Goal: Task Accomplishment & Management: Manage account settings

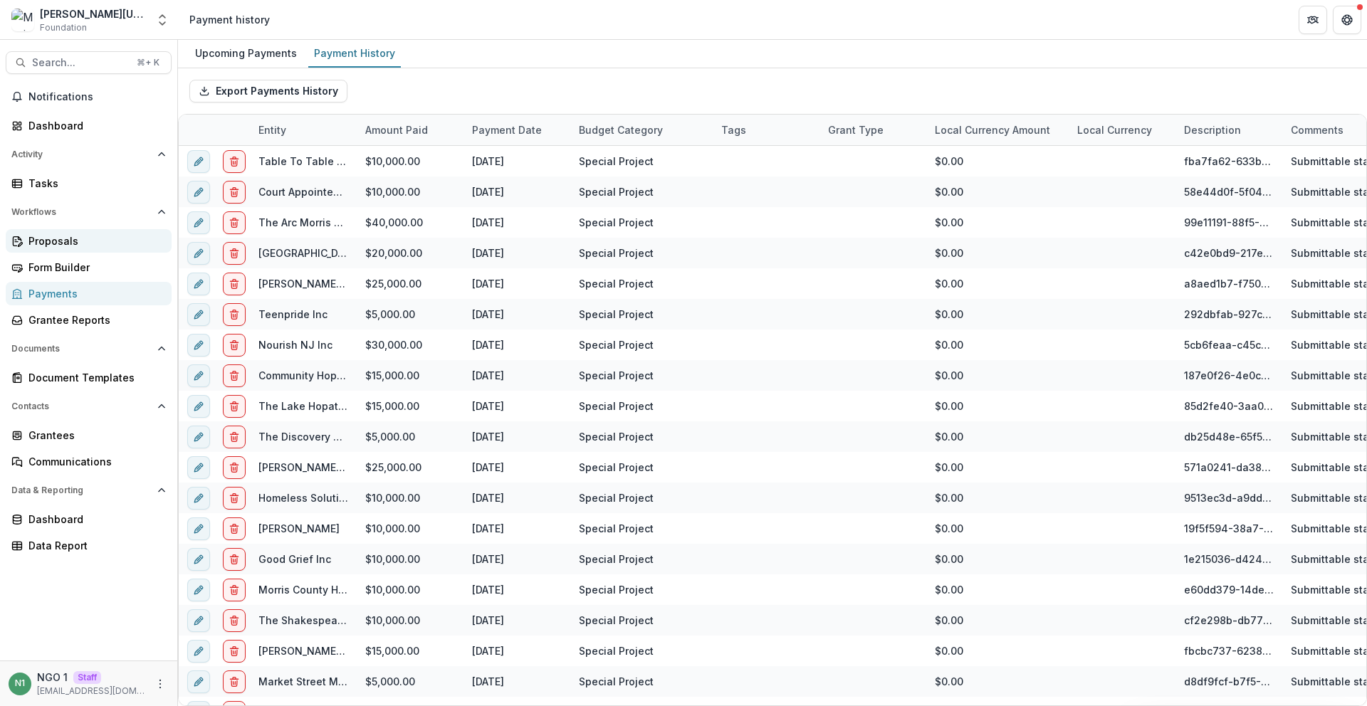
click at [103, 237] on div "Proposals" at bounding box center [94, 240] width 132 height 15
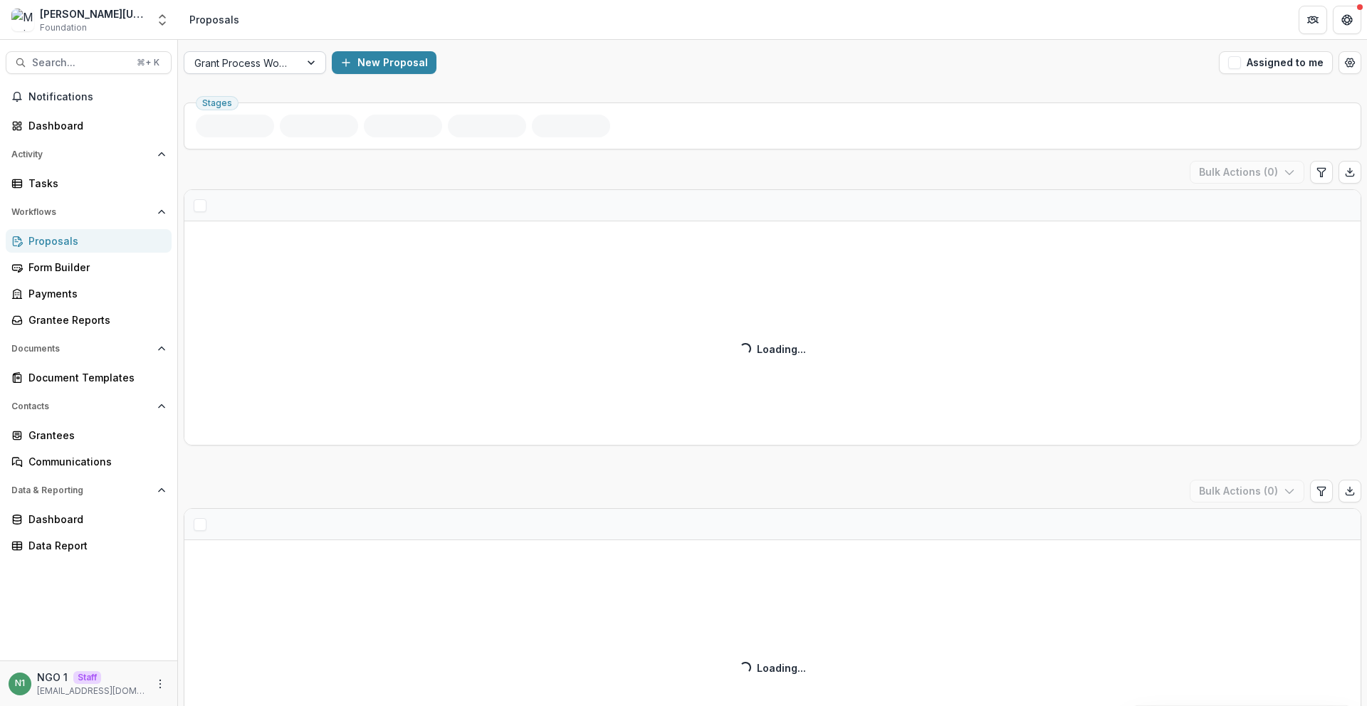
click at [300, 65] on div at bounding box center [313, 62] width 26 height 21
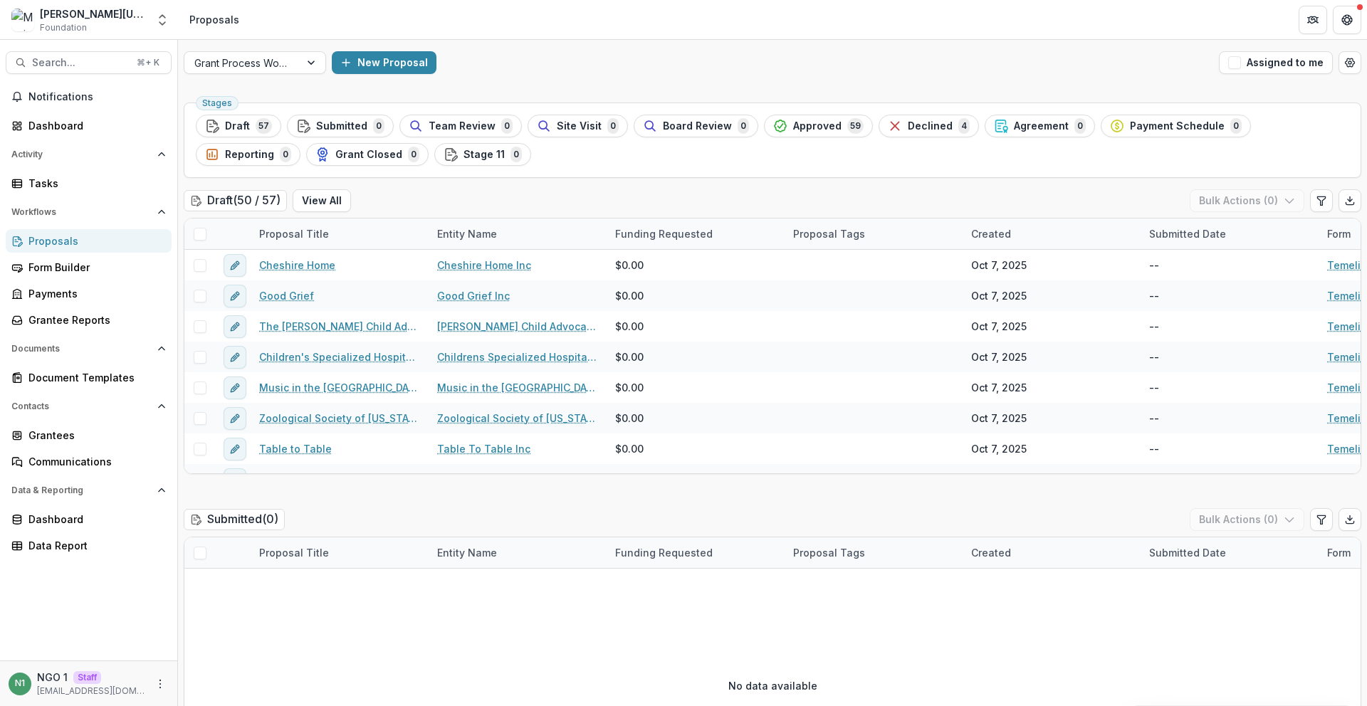
click at [517, 68] on div "New Proposal" at bounding box center [772, 62] width 881 height 23
click at [254, 62] on div at bounding box center [241, 63] width 95 height 18
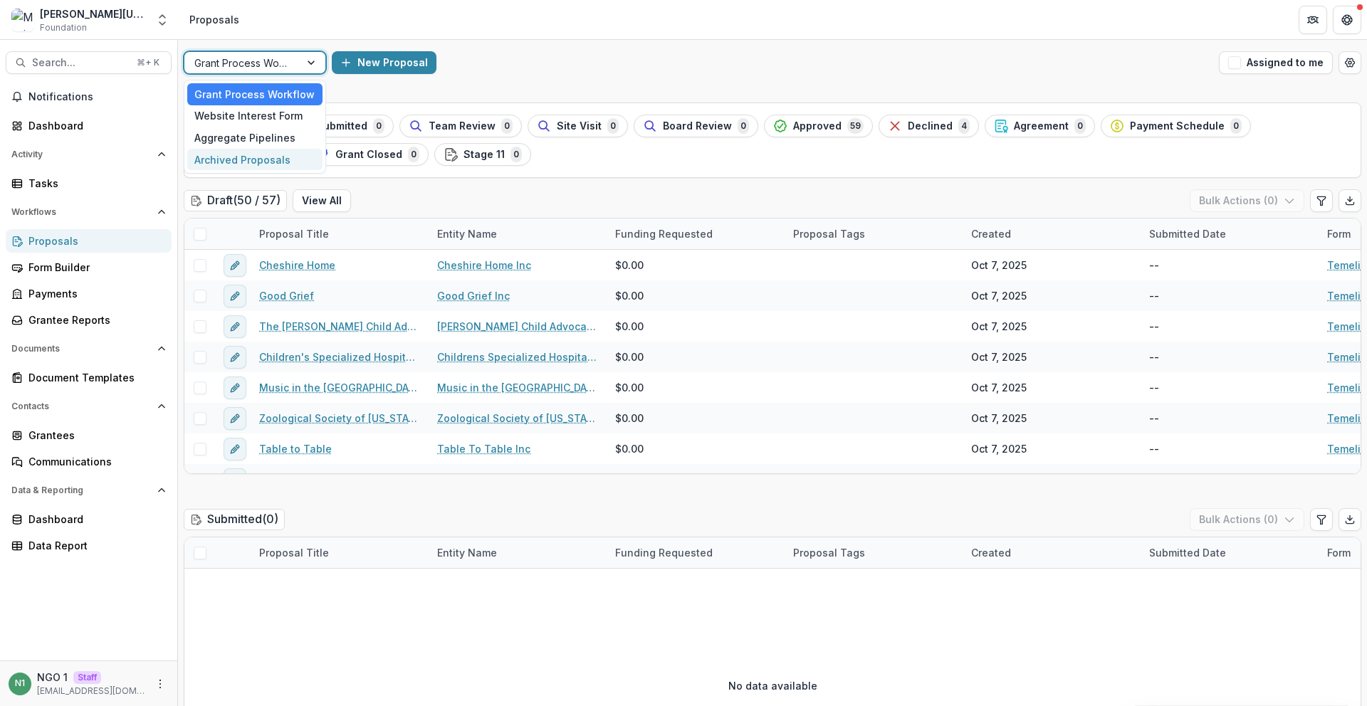
click at [228, 156] on div "Archived Proposals" at bounding box center [254, 160] width 135 height 22
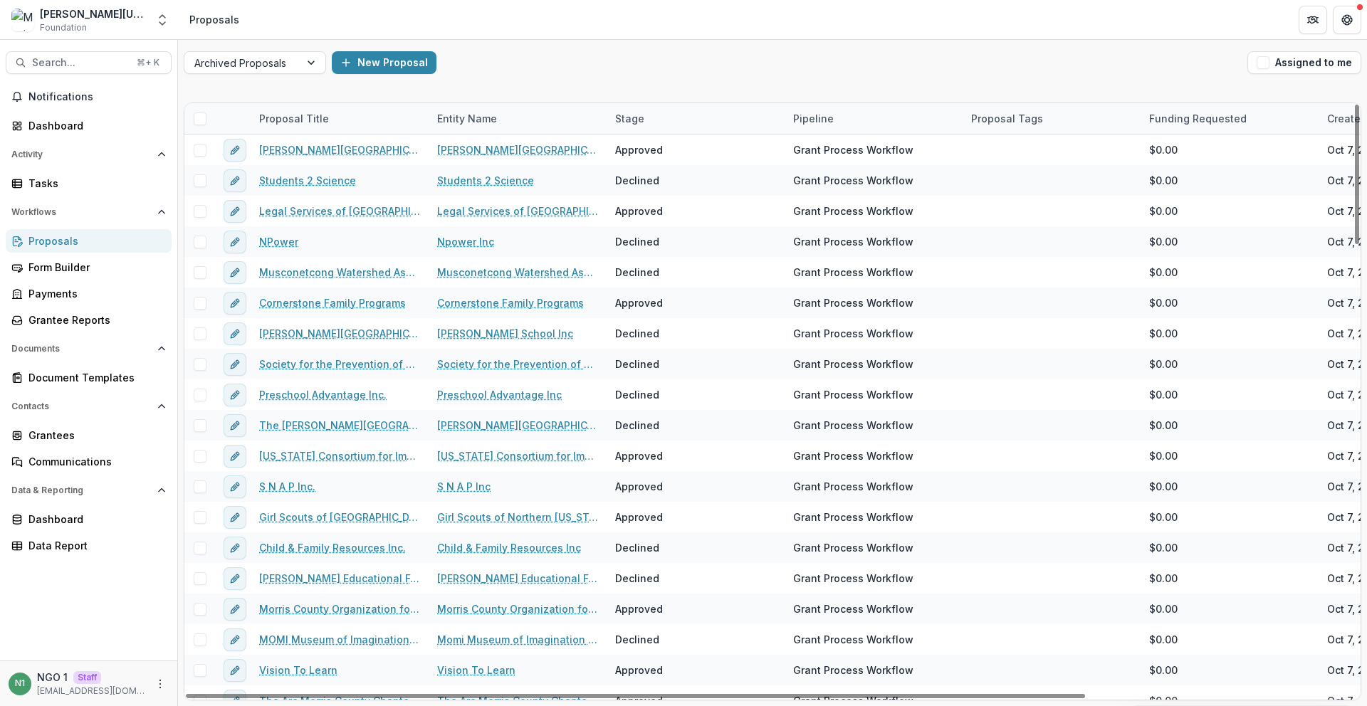
click at [200, 122] on span at bounding box center [200, 118] width 13 height 13
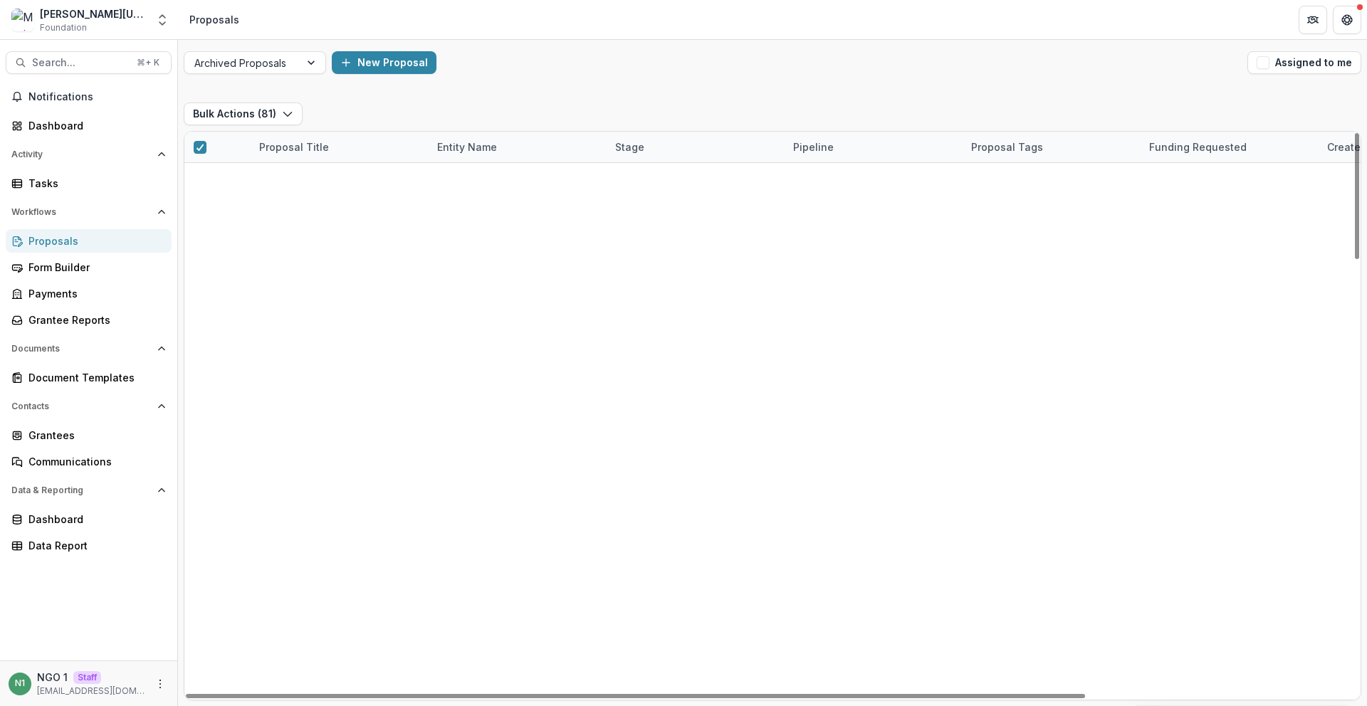
scroll to position [1943, 0]
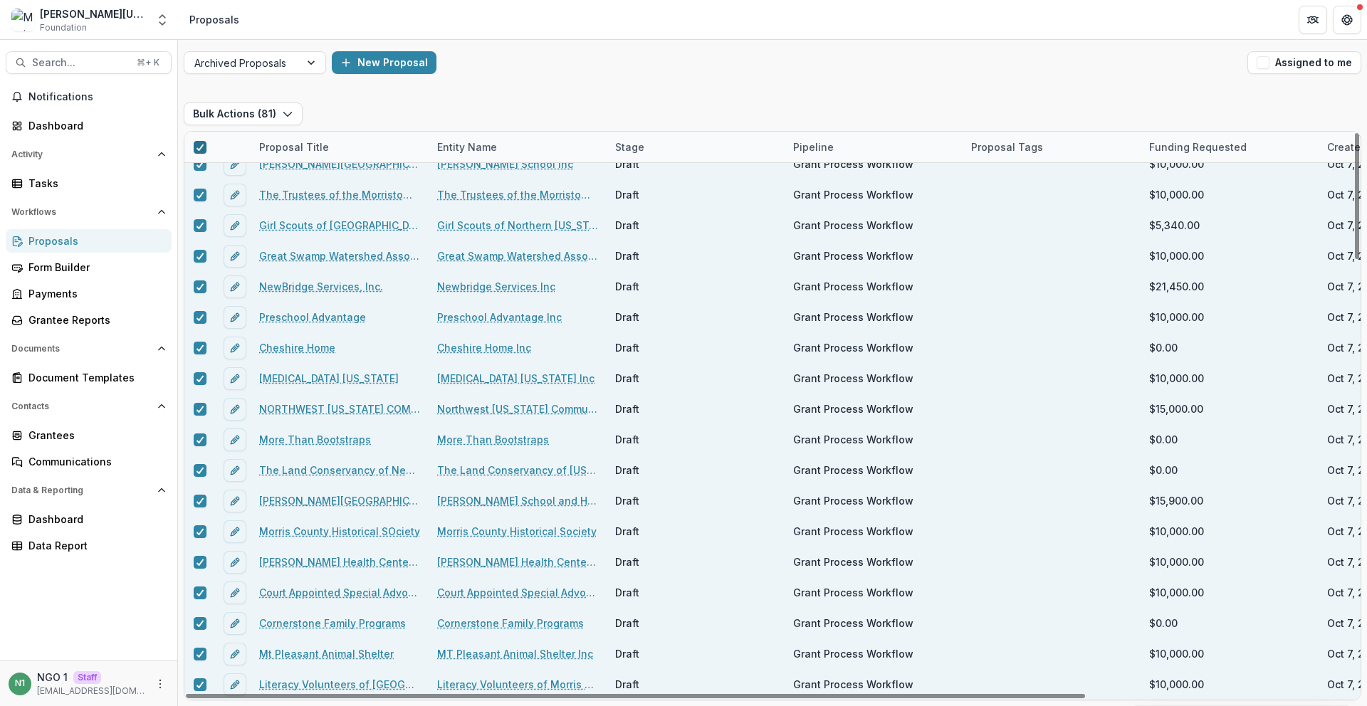
click at [204, 147] on icon at bounding box center [200, 147] width 9 height 7
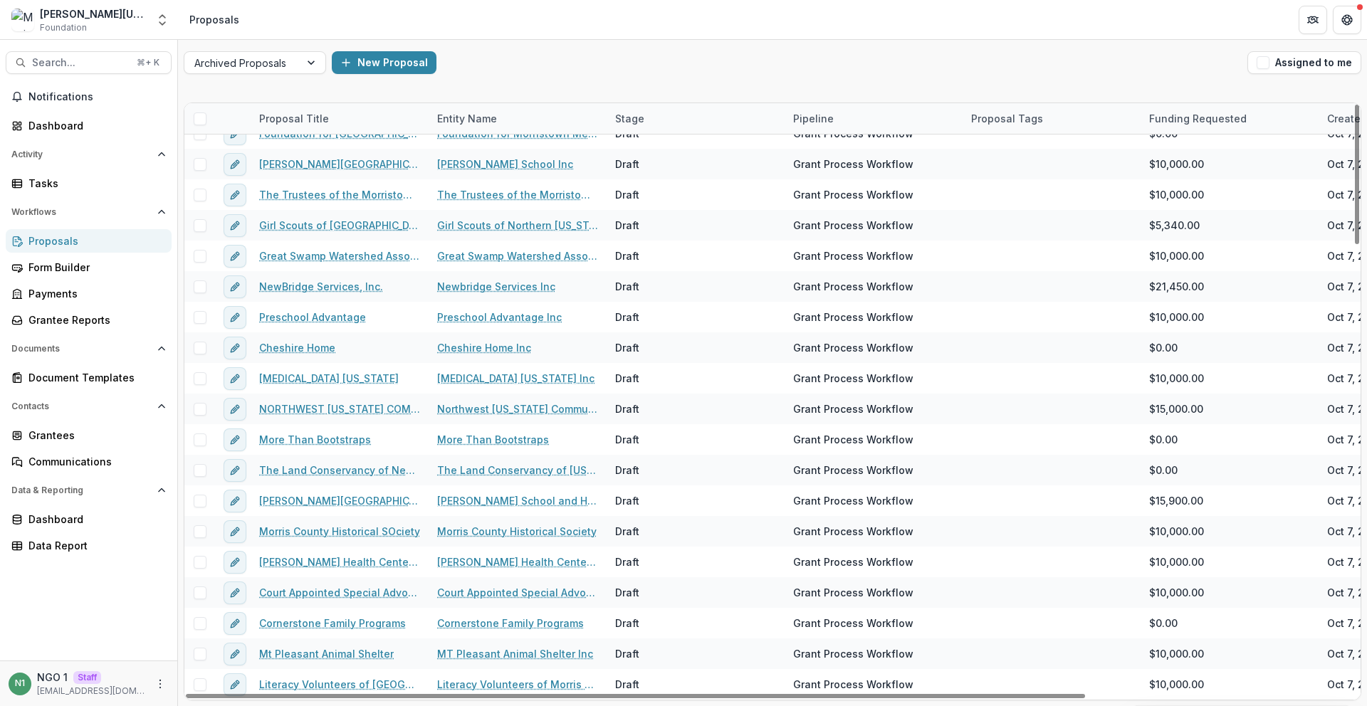
scroll to position [1914, 0]
click at [251, 66] on div at bounding box center [241, 63] width 95 height 18
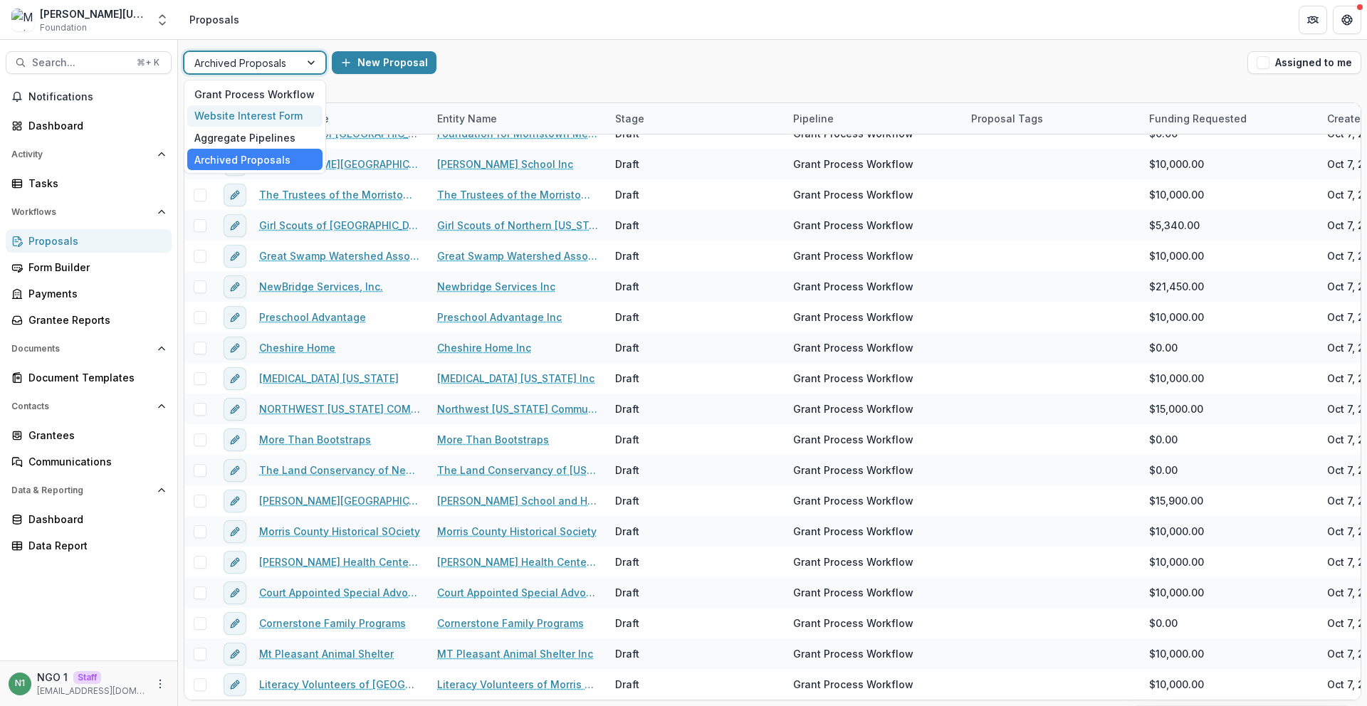
click at [233, 122] on div "Website Interest Form" at bounding box center [254, 116] width 135 height 22
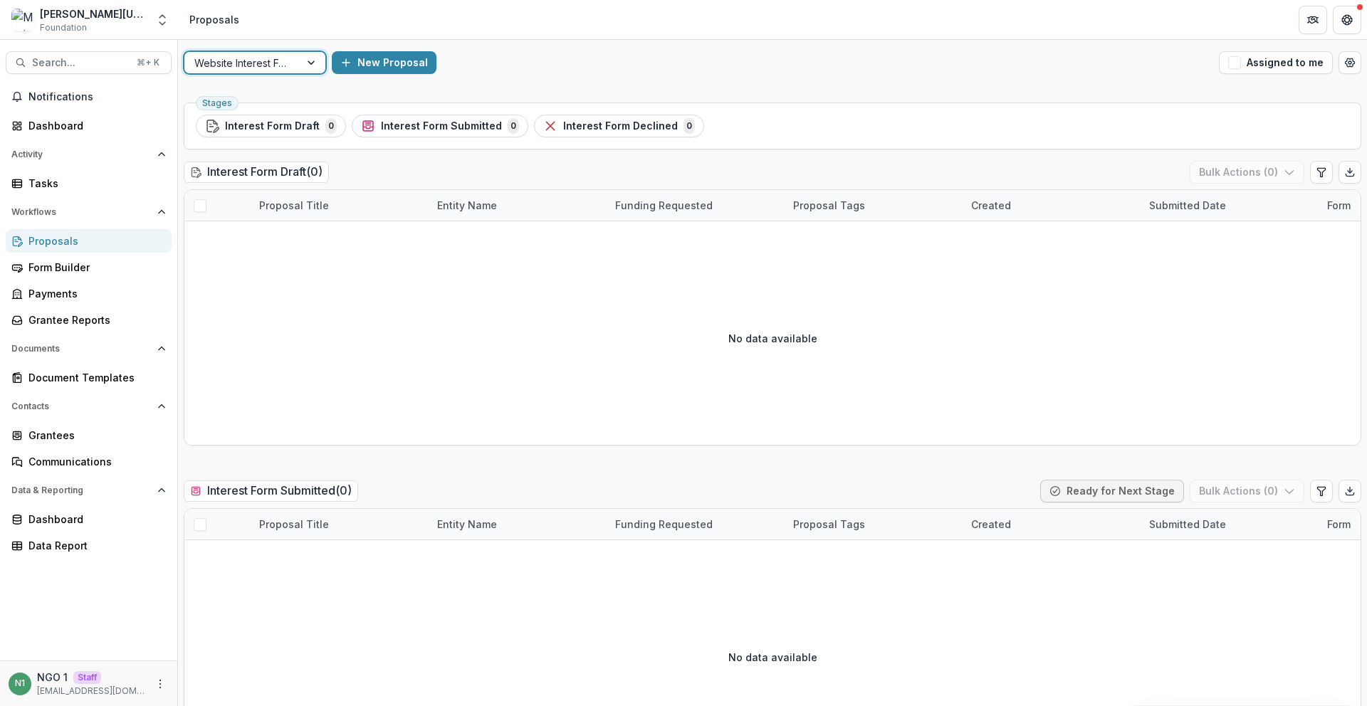
drag, startPoint x: 256, startPoint y: 65, endPoint x: 254, endPoint y: 77, distance: 12.2
click at [256, 65] on div at bounding box center [241, 63] width 95 height 18
click at [245, 131] on div "Aggregate Pipelines" at bounding box center [254, 138] width 135 height 22
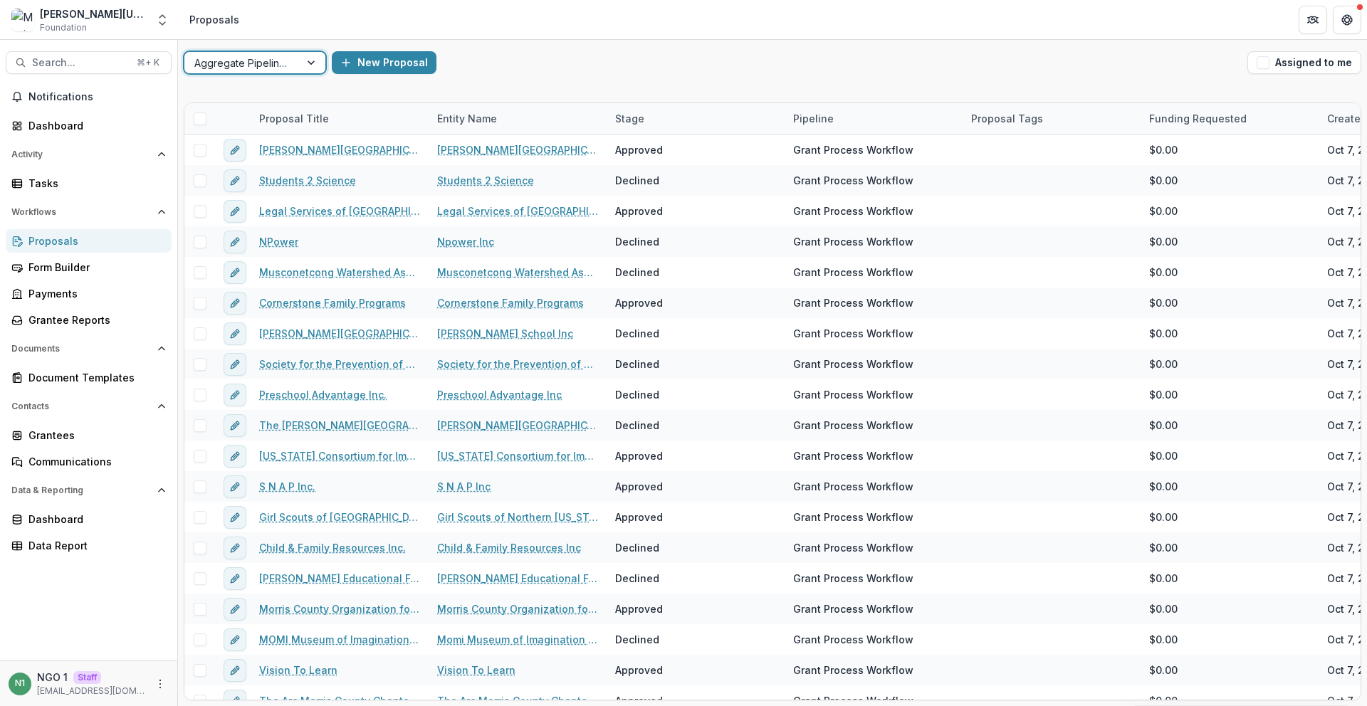
click at [280, 67] on div at bounding box center [241, 63] width 95 height 18
click at [256, 112] on div "Website Interest Form" at bounding box center [254, 116] width 135 height 22
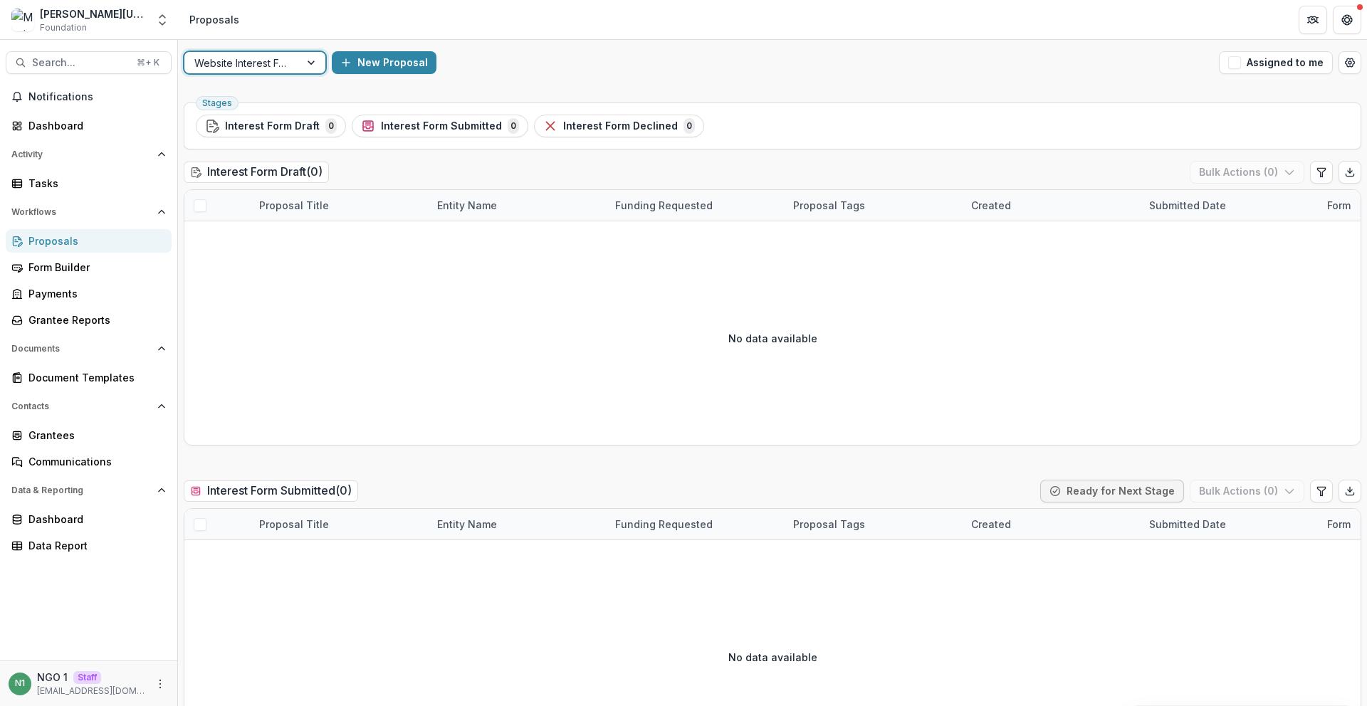
click at [257, 56] on div at bounding box center [241, 63] width 95 height 18
click at [255, 83] on div "Grant Process Workflow" at bounding box center [254, 94] width 135 height 22
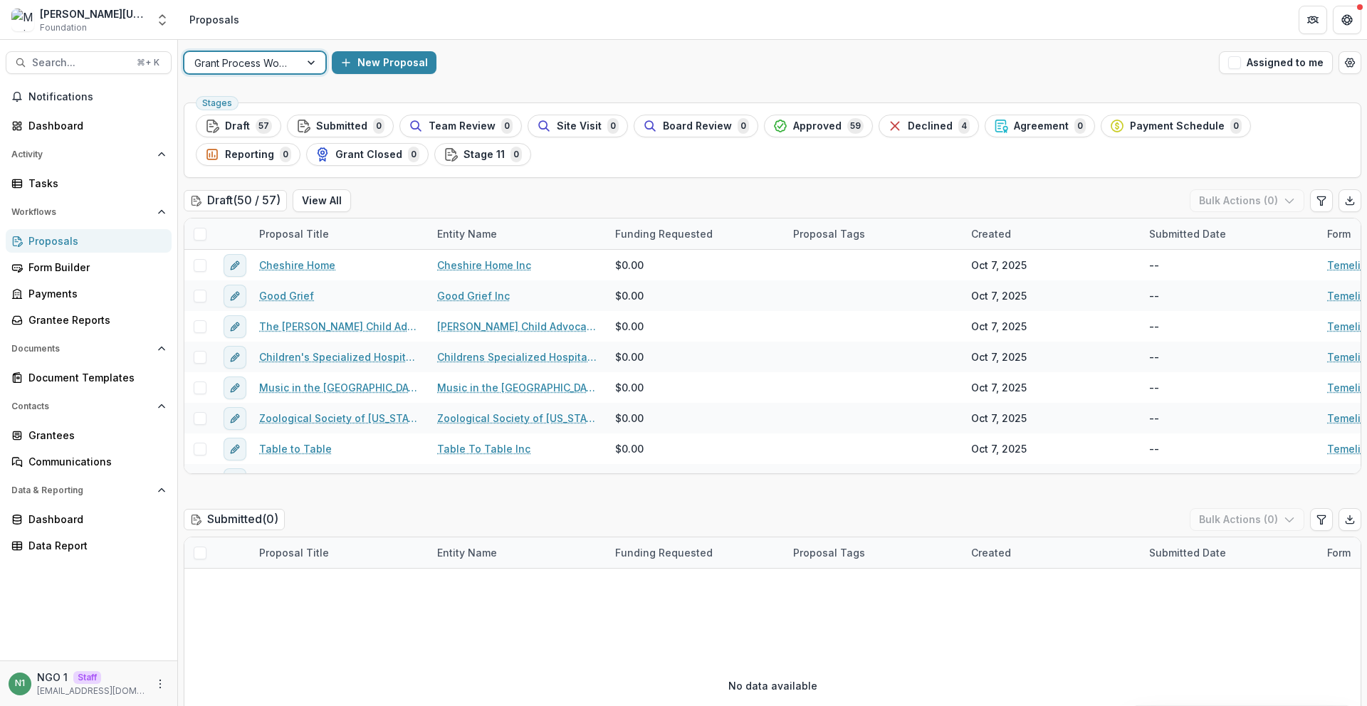
click at [231, 73] on div "Grant Process Workflow" at bounding box center [241, 63] width 115 height 21
click at [226, 139] on div "Aggregate Pipelines" at bounding box center [254, 138] width 135 height 22
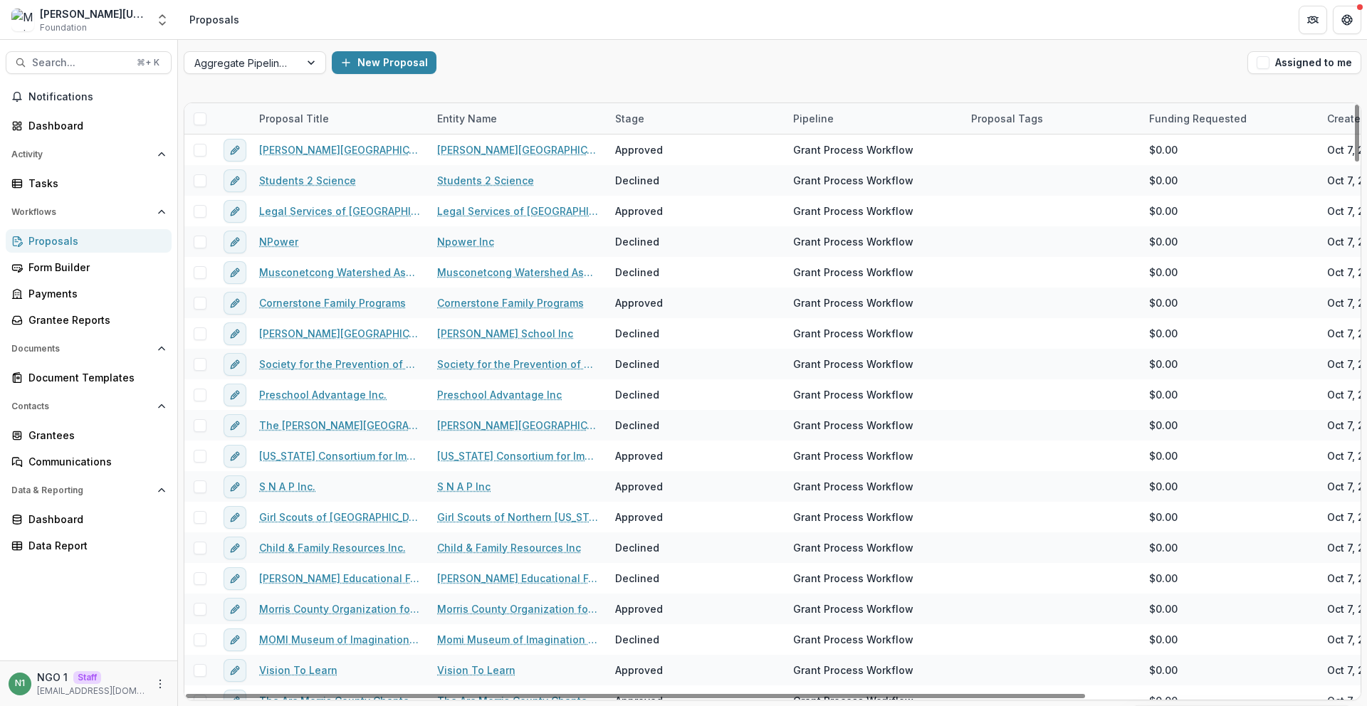
drag, startPoint x: 199, startPoint y: 121, endPoint x: 204, endPoint y: 130, distance: 10.2
click at [199, 121] on span at bounding box center [200, 118] width 13 height 13
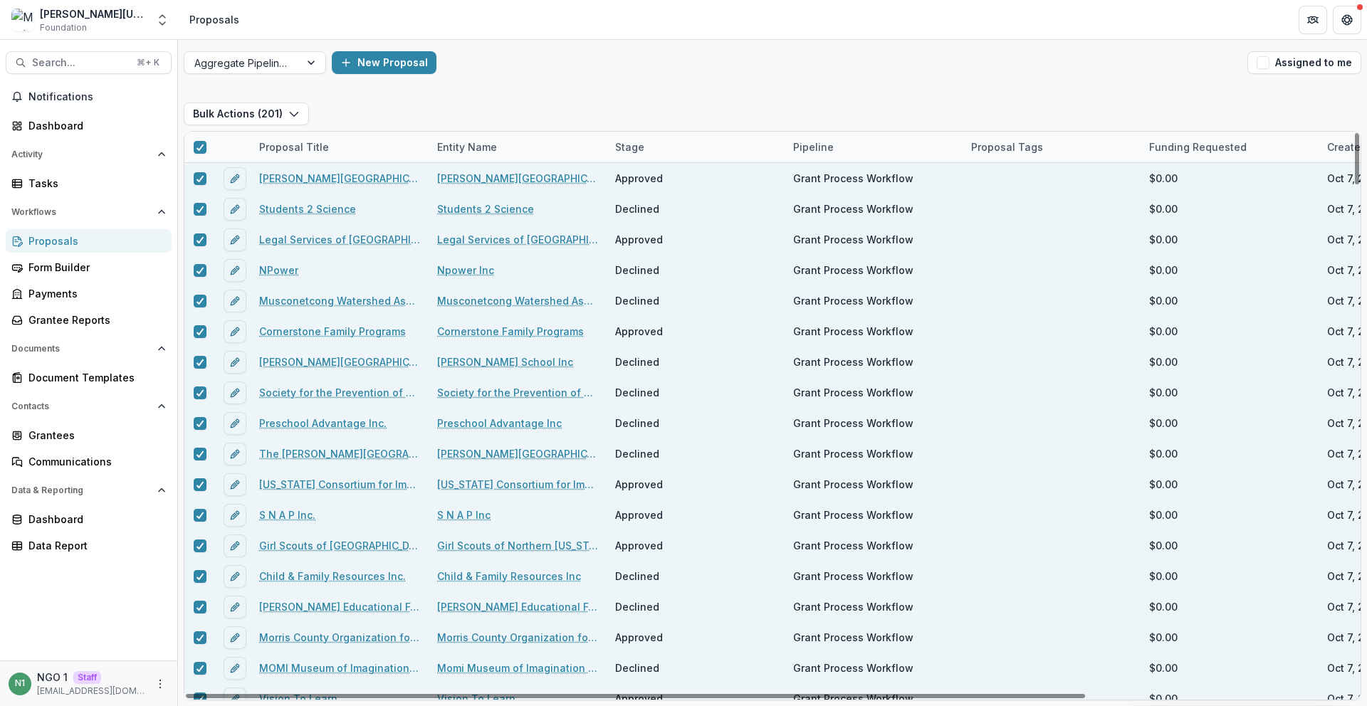
click at [489, 150] on div "Entity Name" at bounding box center [467, 147] width 77 height 15
click at [377, 144] on div "Proposal Title" at bounding box center [340, 147] width 178 height 31
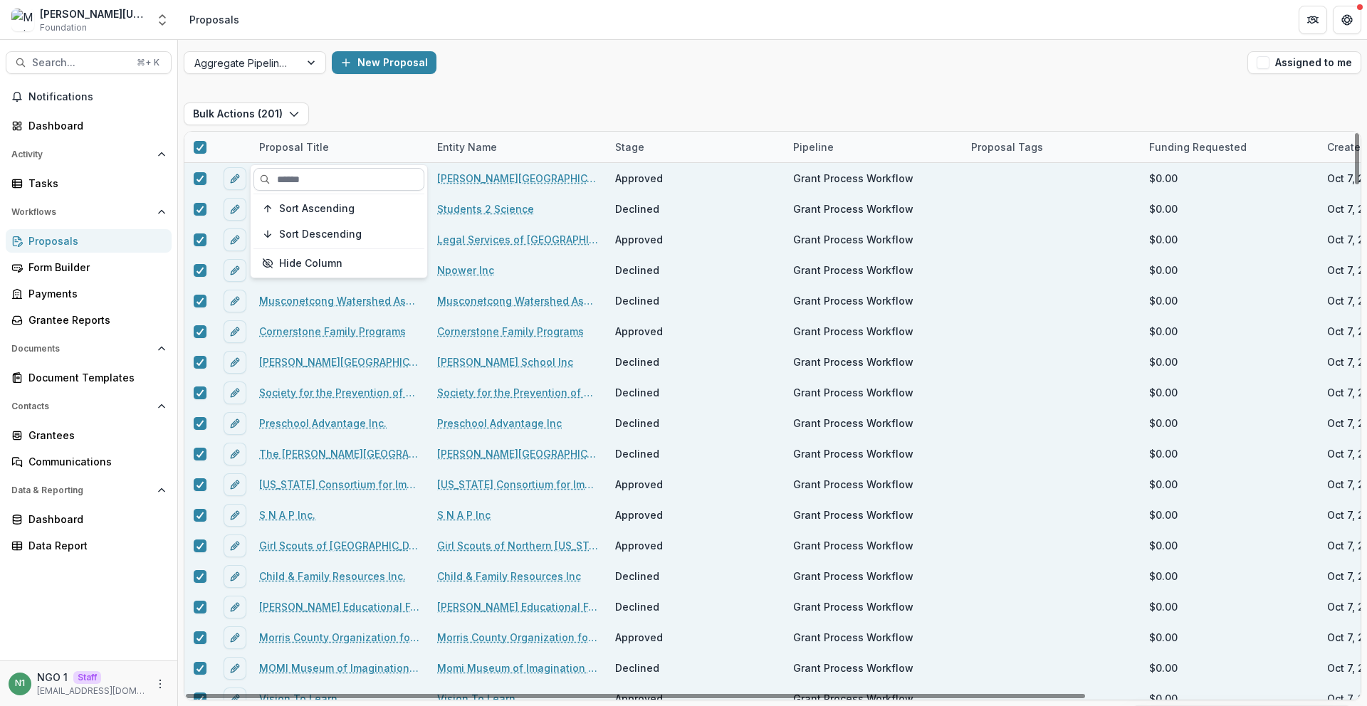
click at [359, 184] on input at bounding box center [338, 179] width 171 height 23
paste input "****"
type input "****"
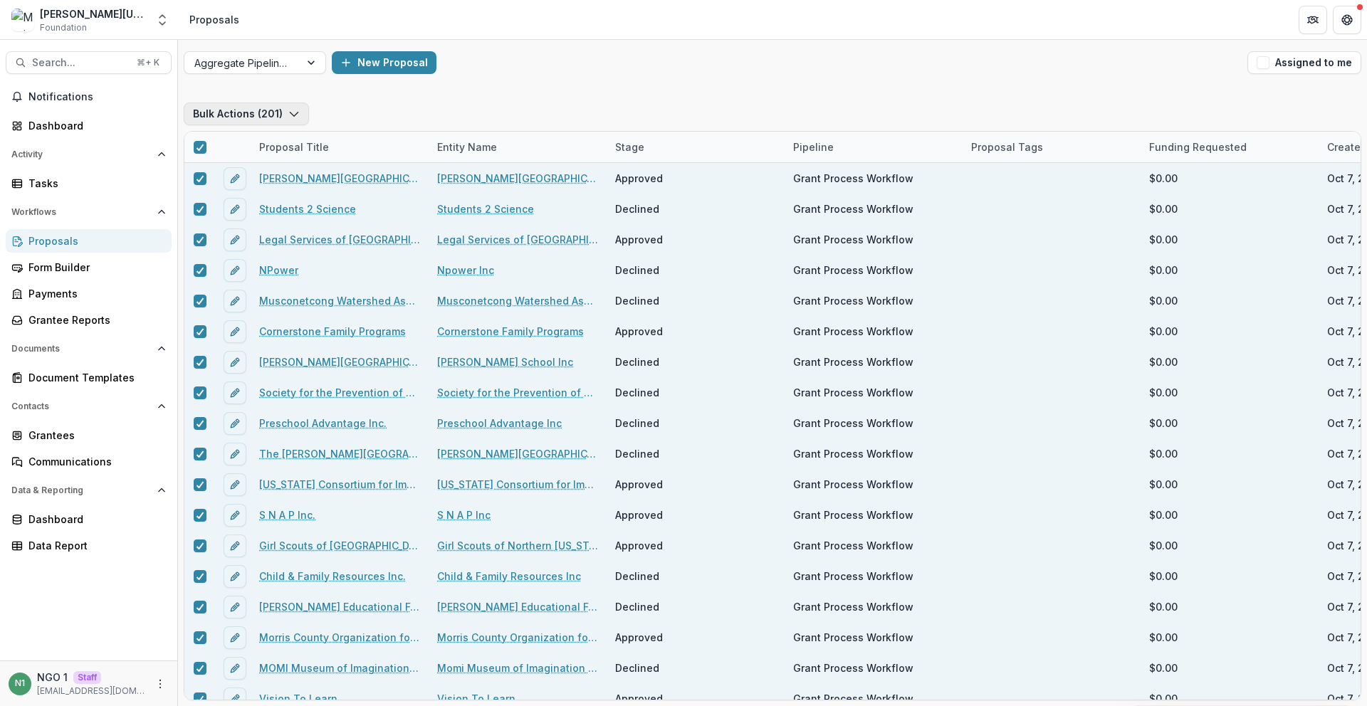
click at [268, 115] on button "Bulk Actions ( 201 )" at bounding box center [246, 114] width 125 height 23
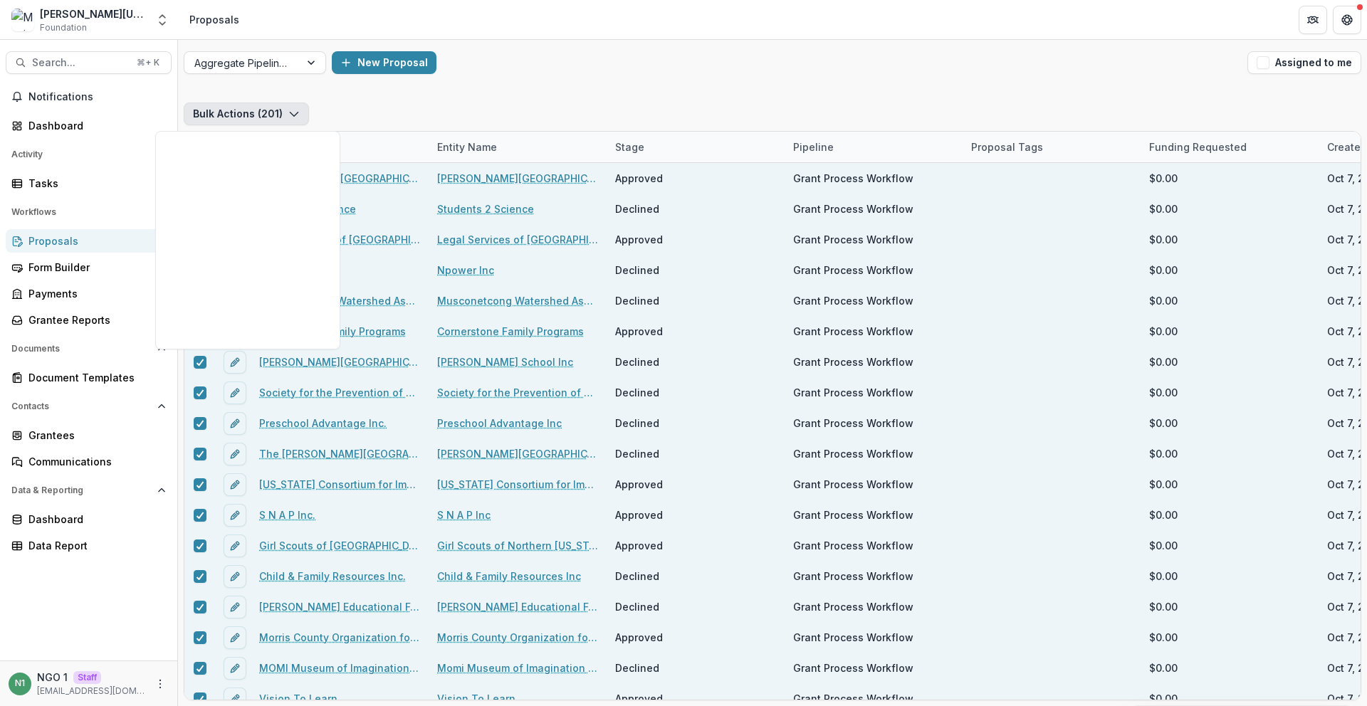
click at [268, 115] on button "Bulk Actions ( 201 )" at bounding box center [246, 114] width 125 height 23
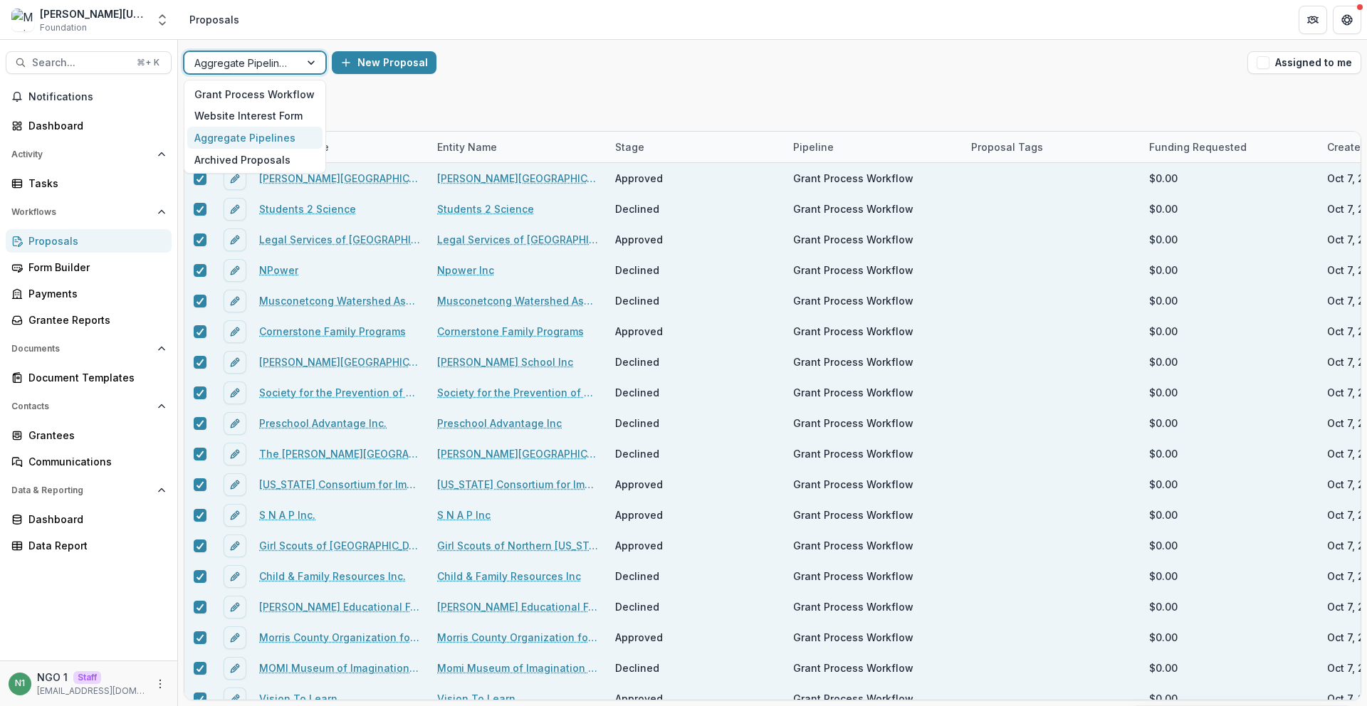
click at [272, 53] on div "Aggregate Pipelines" at bounding box center [241, 63] width 115 height 21
click at [251, 83] on div "Grant Process Workflow" at bounding box center [254, 94] width 135 height 22
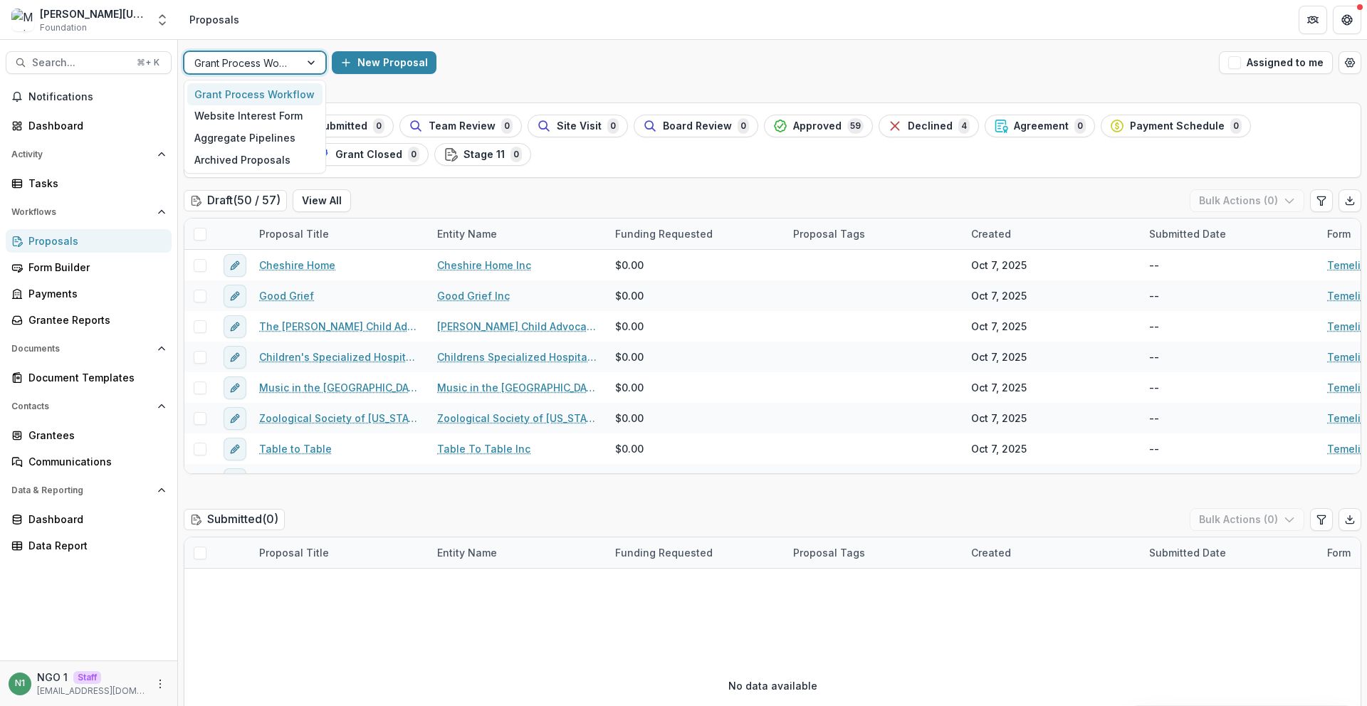
click at [267, 69] on div at bounding box center [241, 63] width 95 height 18
click at [253, 127] on div "Draft 57" at bounding box center [238, 126] width 67 height 16
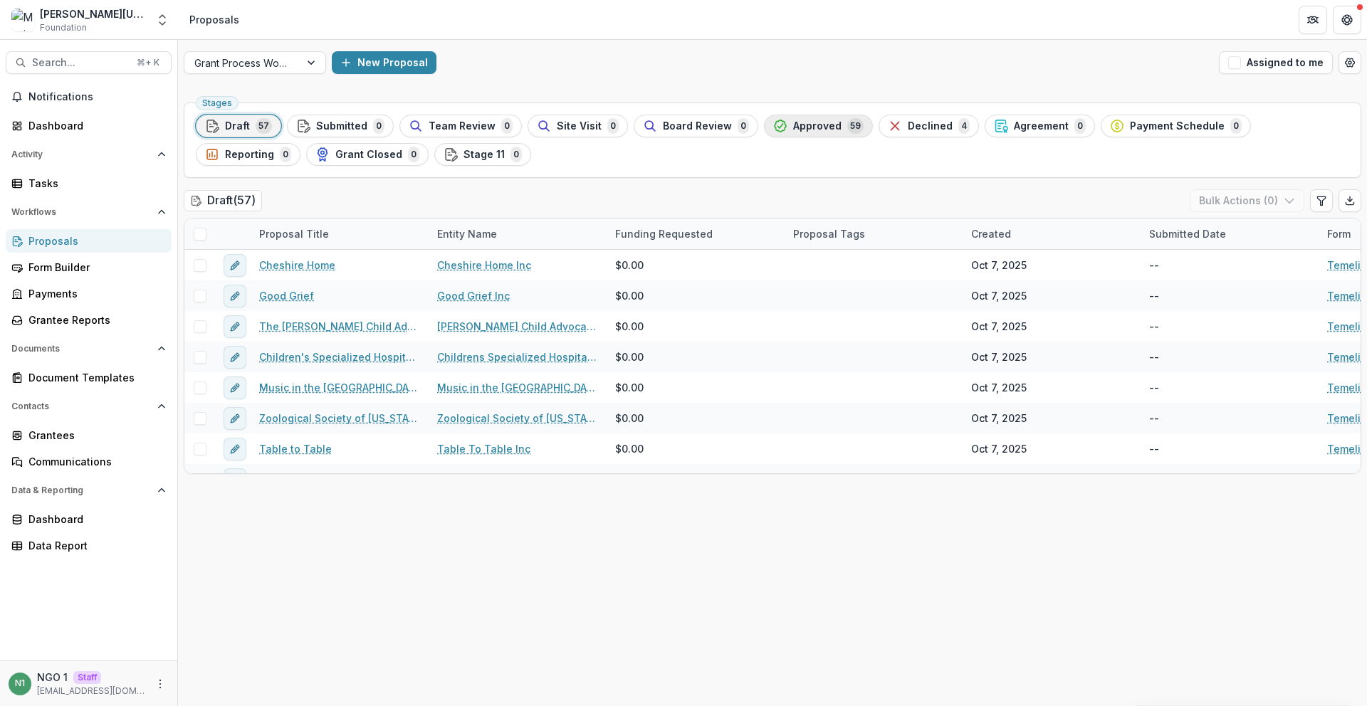
click at [797, 122] on span "Approved" at bounding box center [817, 126] width 48 height 12
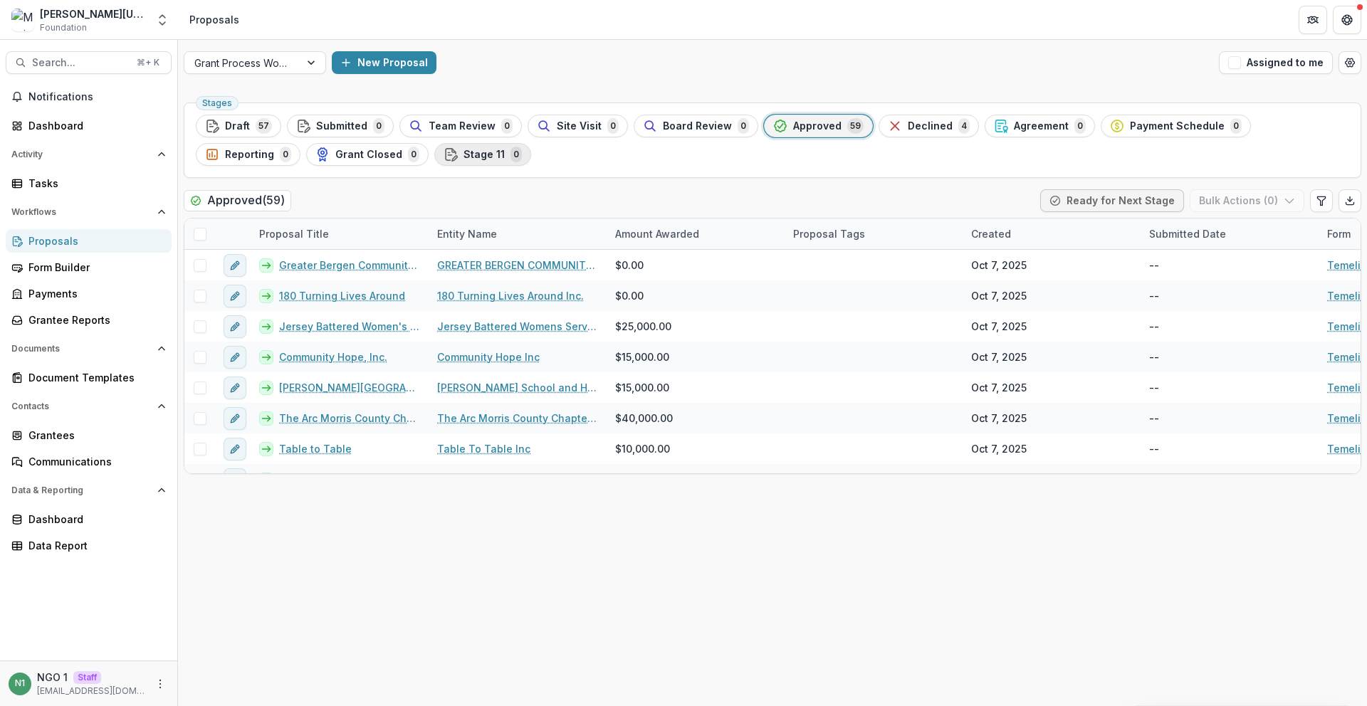
click at [452, 159] on icon "button" at bounding box center [454, 158] width 5 height 5
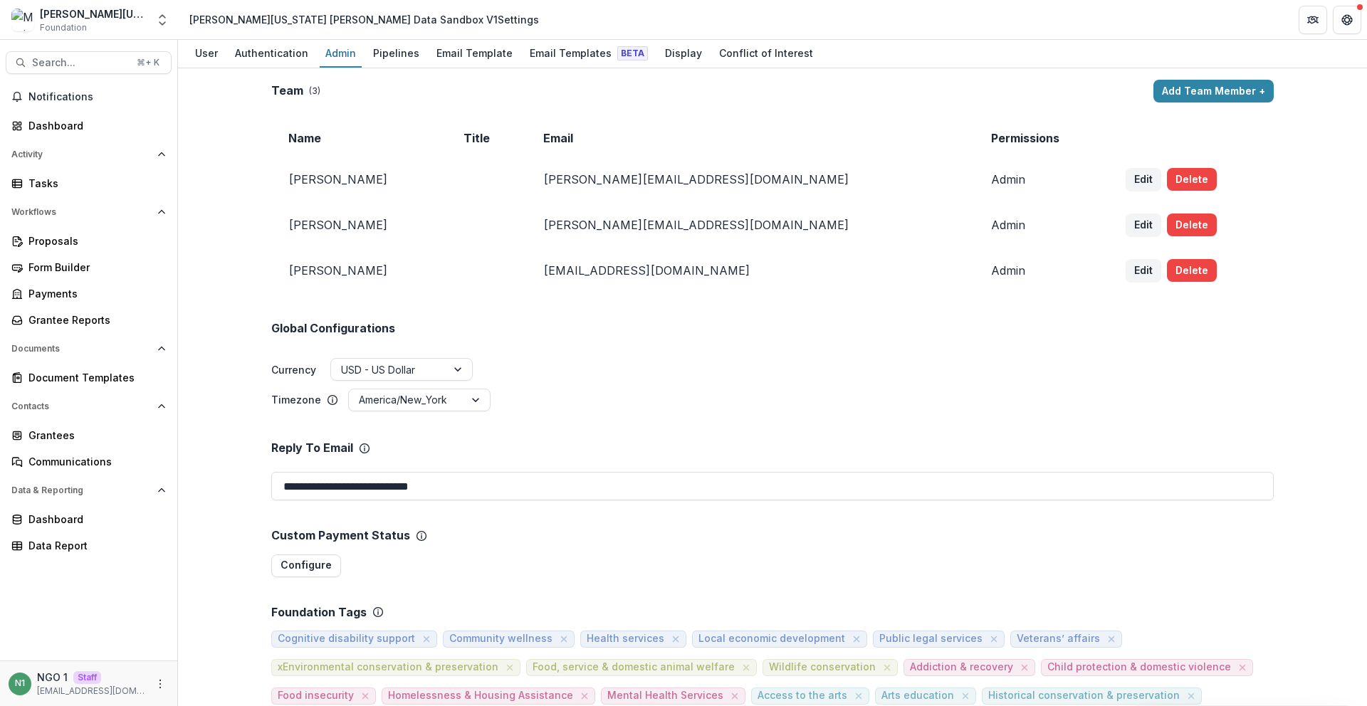
scroll to position [1165, 0]
